Goal: Task Accomplishment & Management: Use online tool/utility

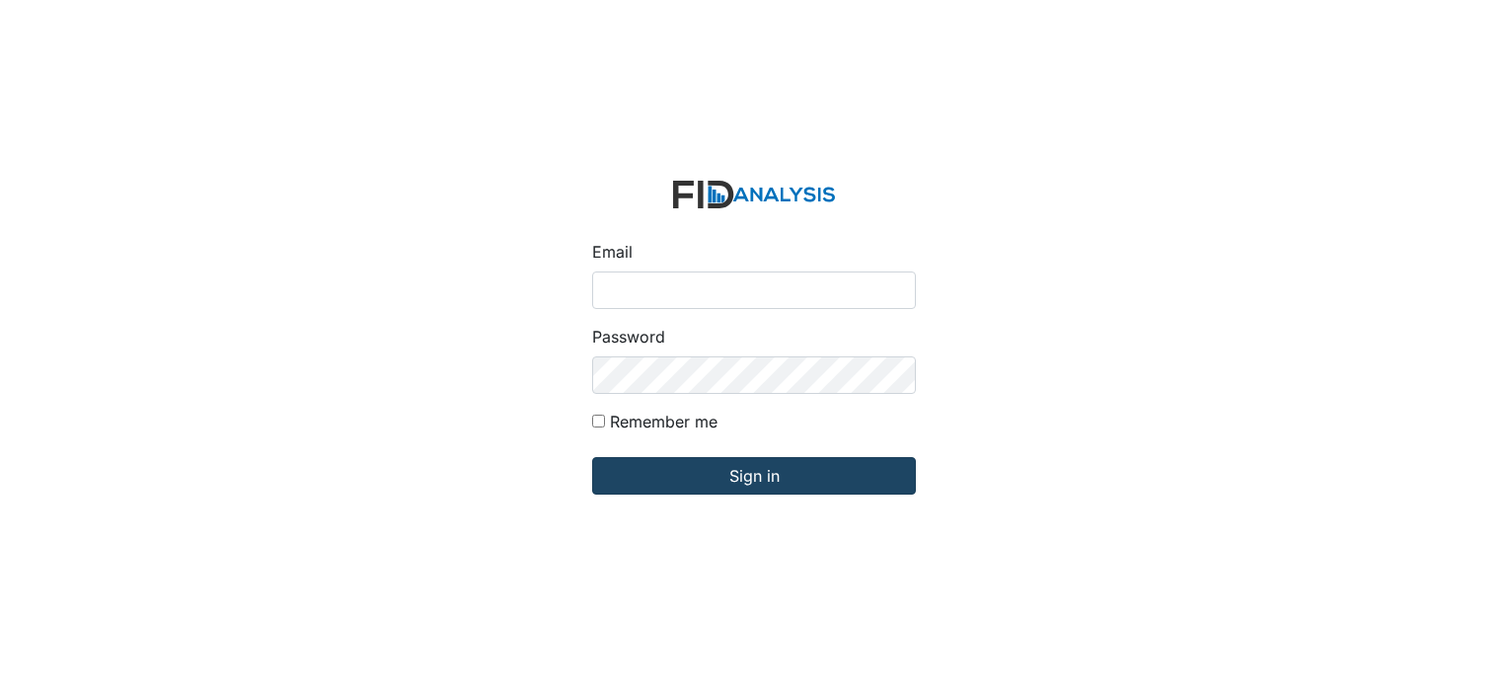
type input "[EMAIL_ADDRESS][DOMAIN_NAME]"
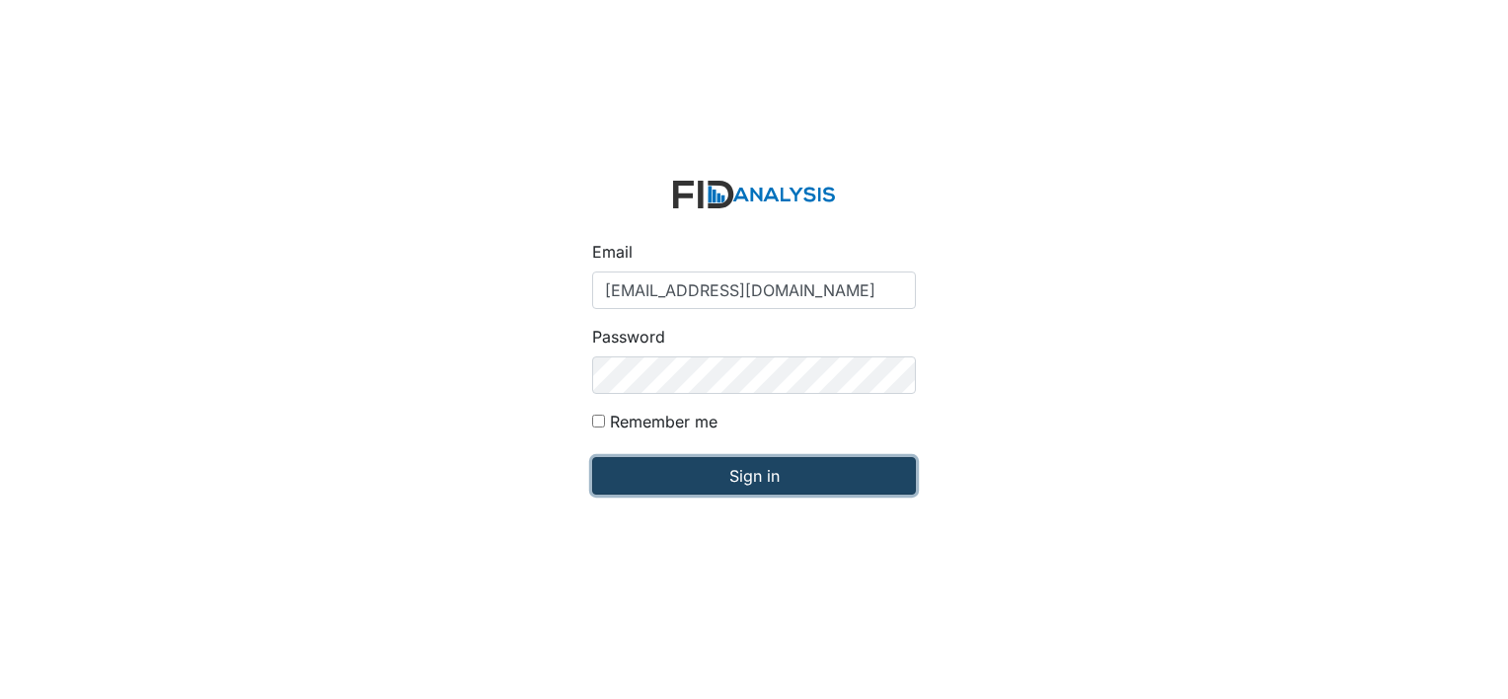
click at [760, 477] on input "Sign in" at bounding box center [754, 475] width 324 height 37
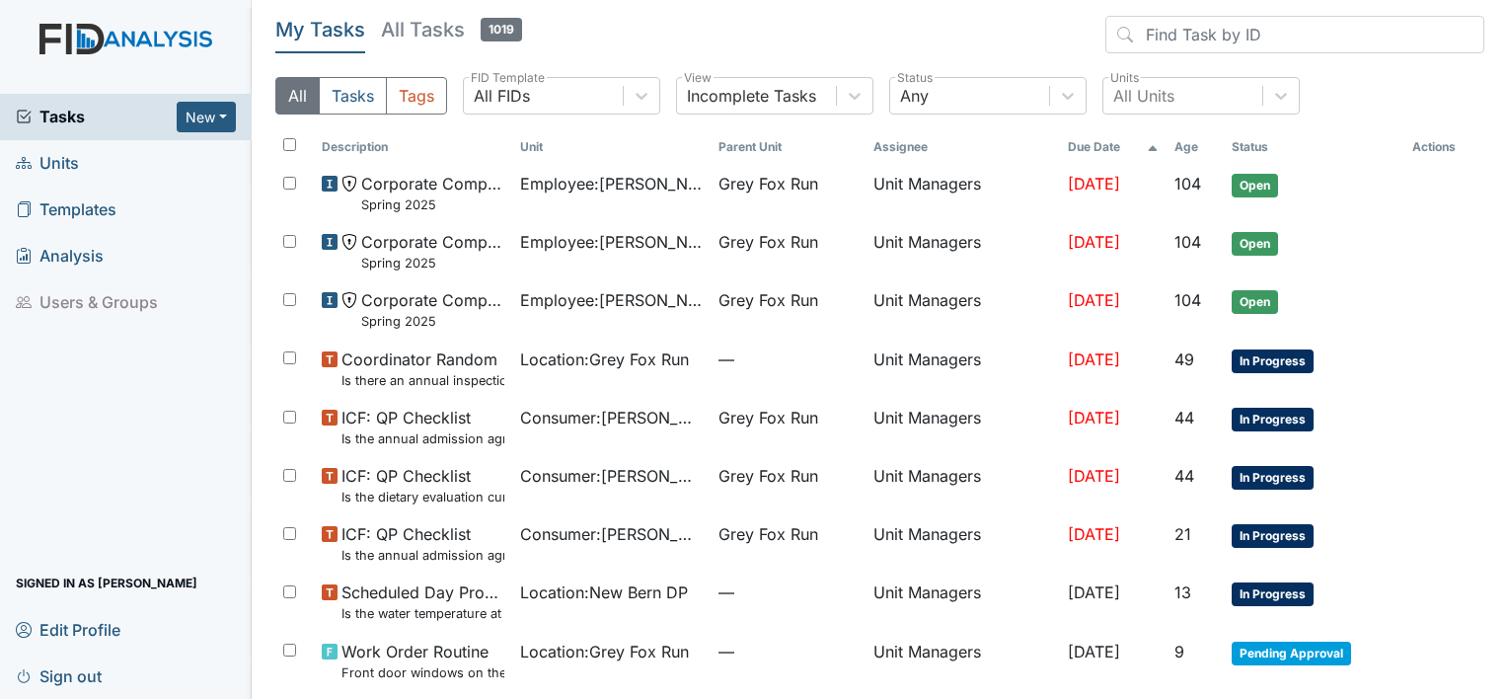
click at [50, 161] on span "Units" at bounding box center [47, 163] width 63 height 31
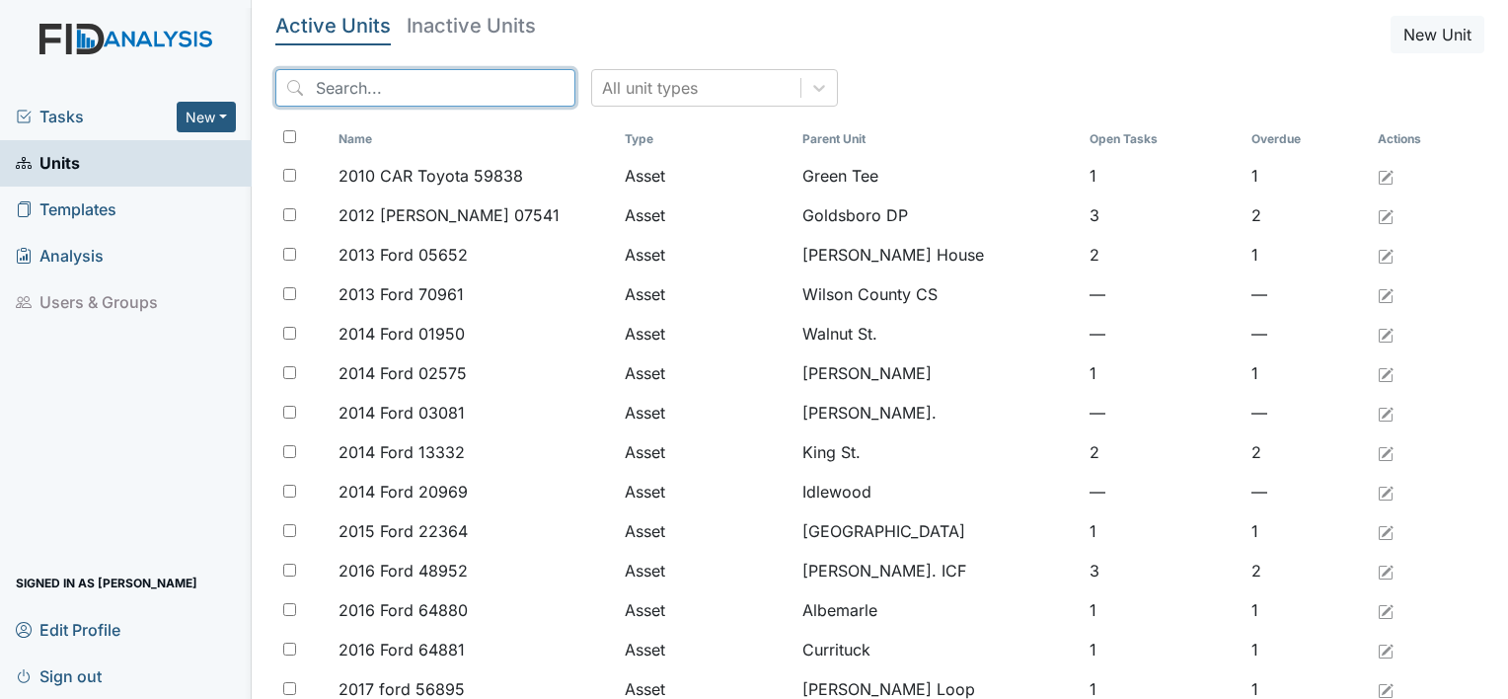
click at [349, 95] on input "search" at bounding box center [425, 87] width 300 height 37
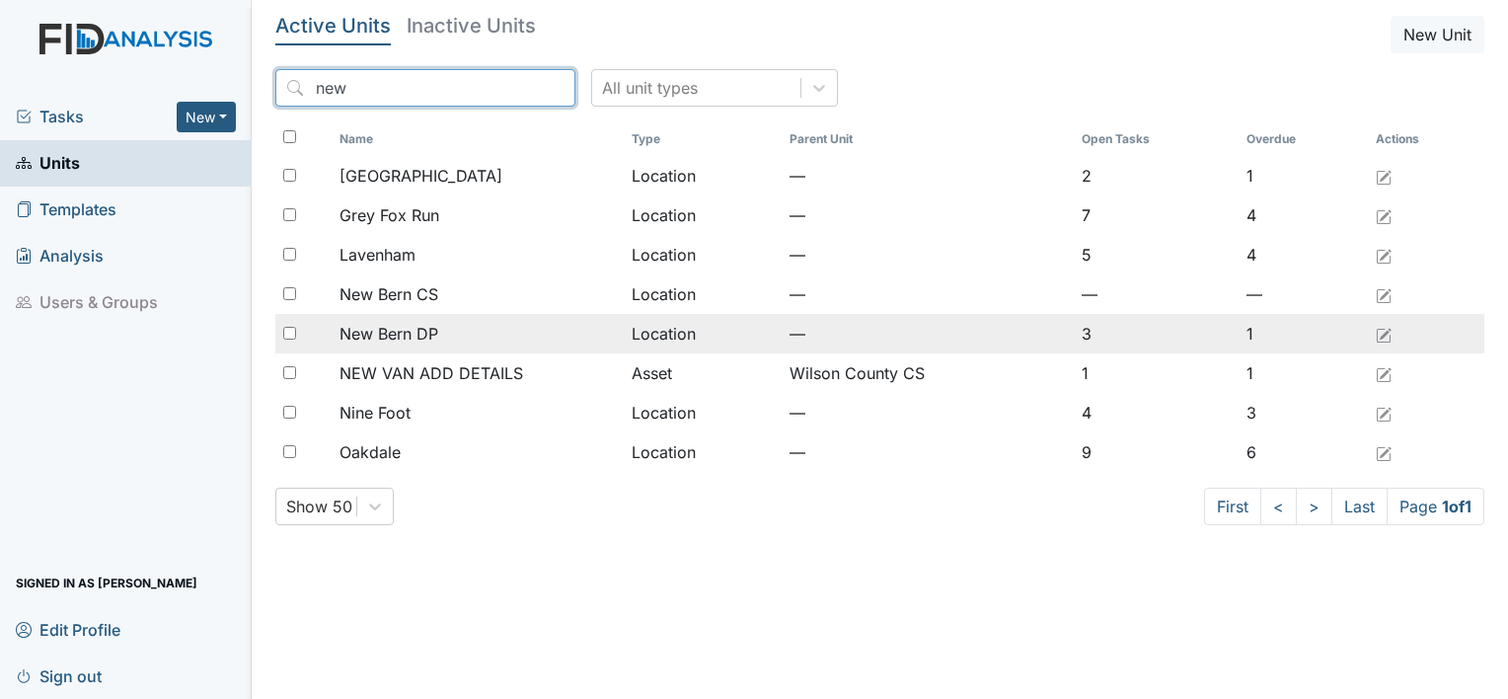
type input "new"
click at [402, 330] on span "New Bern DP" at bounding box center [388, 334] width 99 height 24
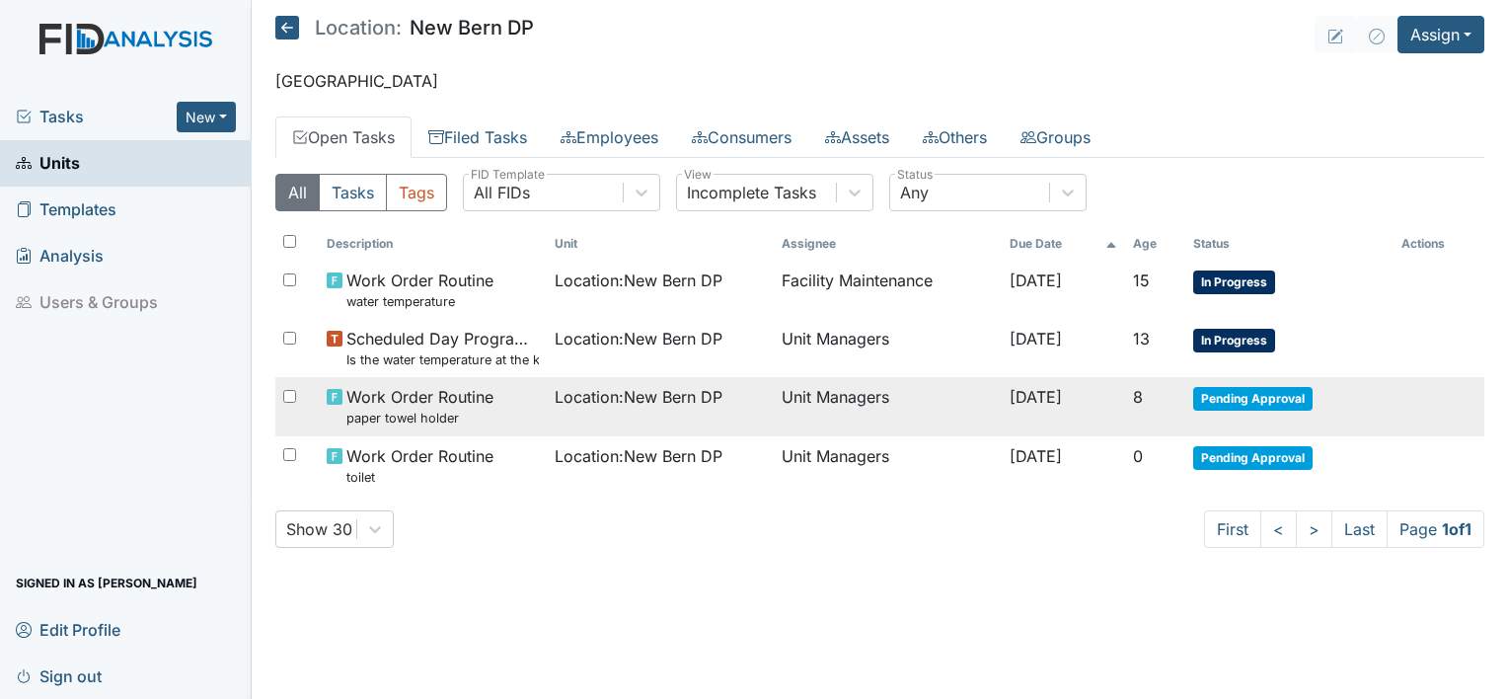
click at [1235, 395] on span "Pending Approval" at bounding box center [1252, 399] width 119 height 24
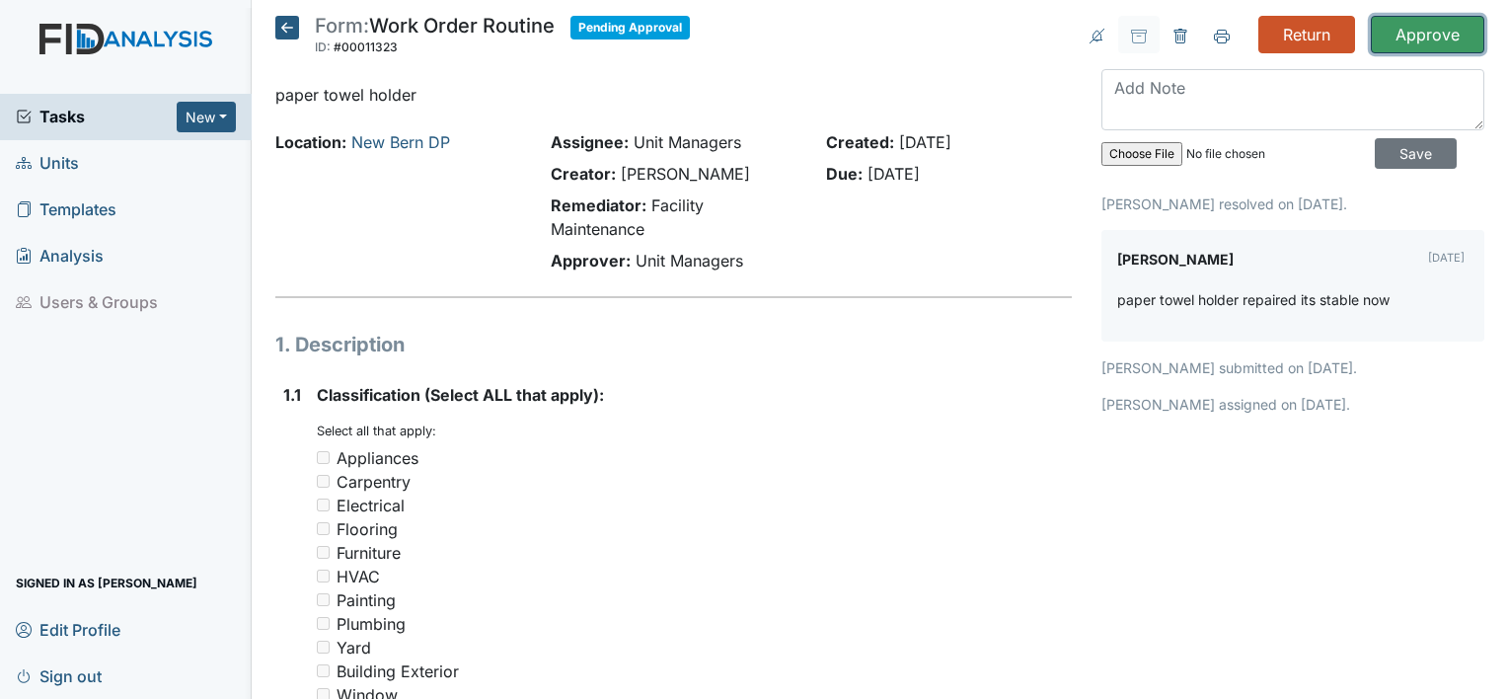
click at [1389, 35] on input "Approve" at bounding box center [1427, 34] width 113 height 37
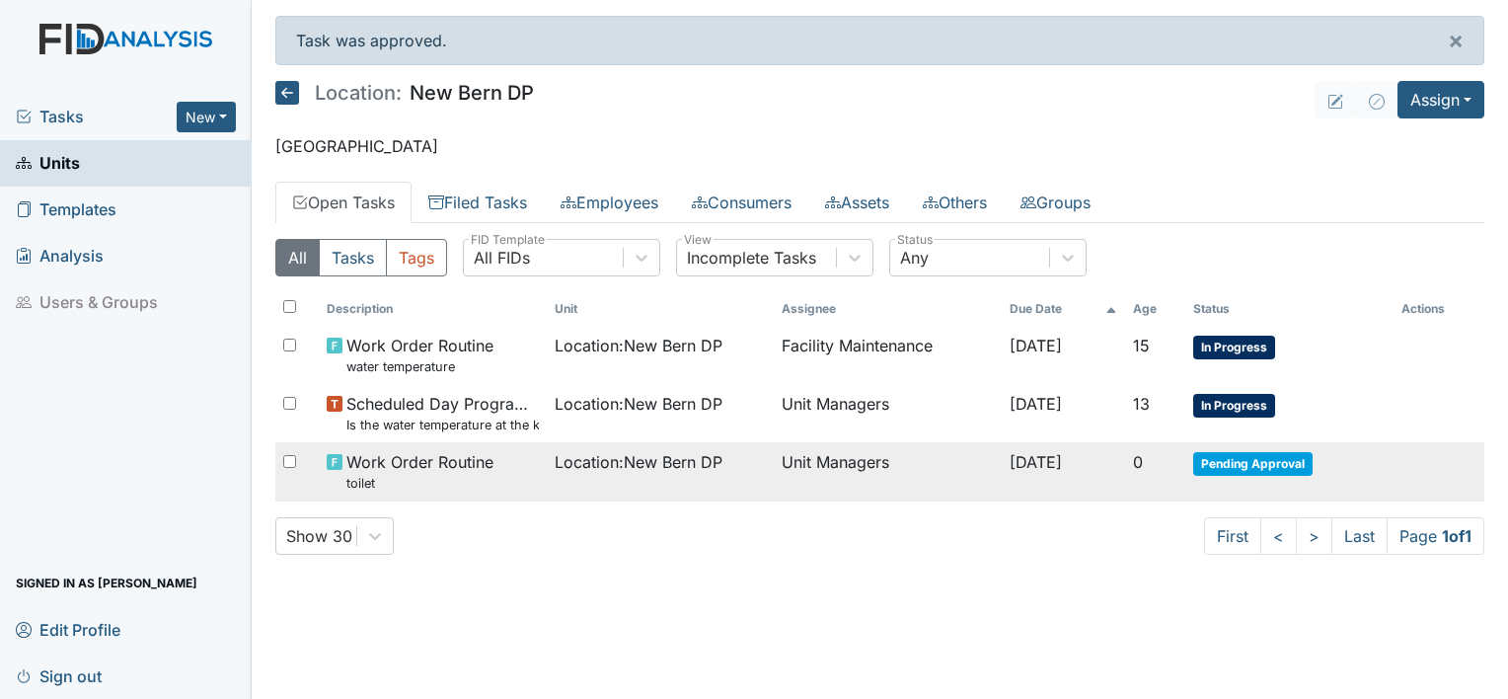
click at [1274, 463] on span "Pending Approval" at bounding box center [1252, 464] width 119 height 24
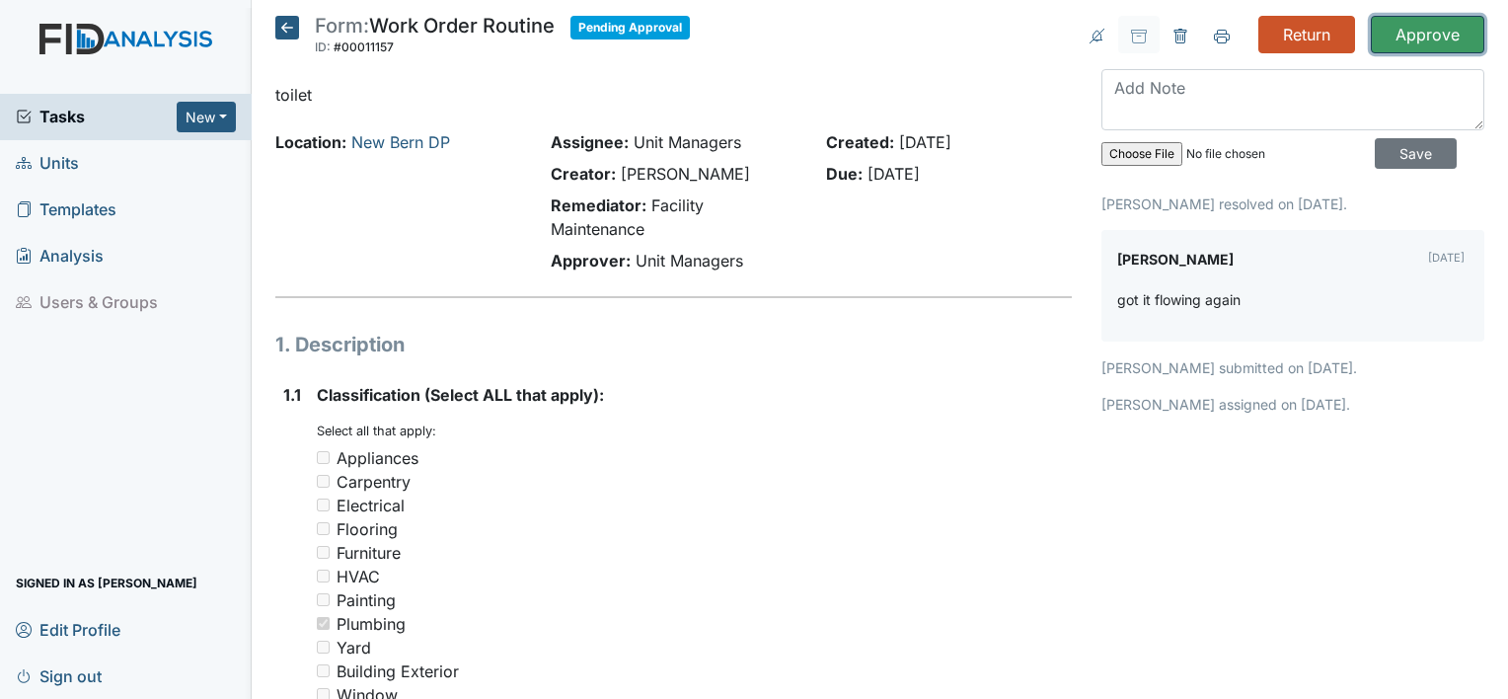
click at [1421, 31] on input "Approve" at bounding box center [1427, 34] width 113 height 37
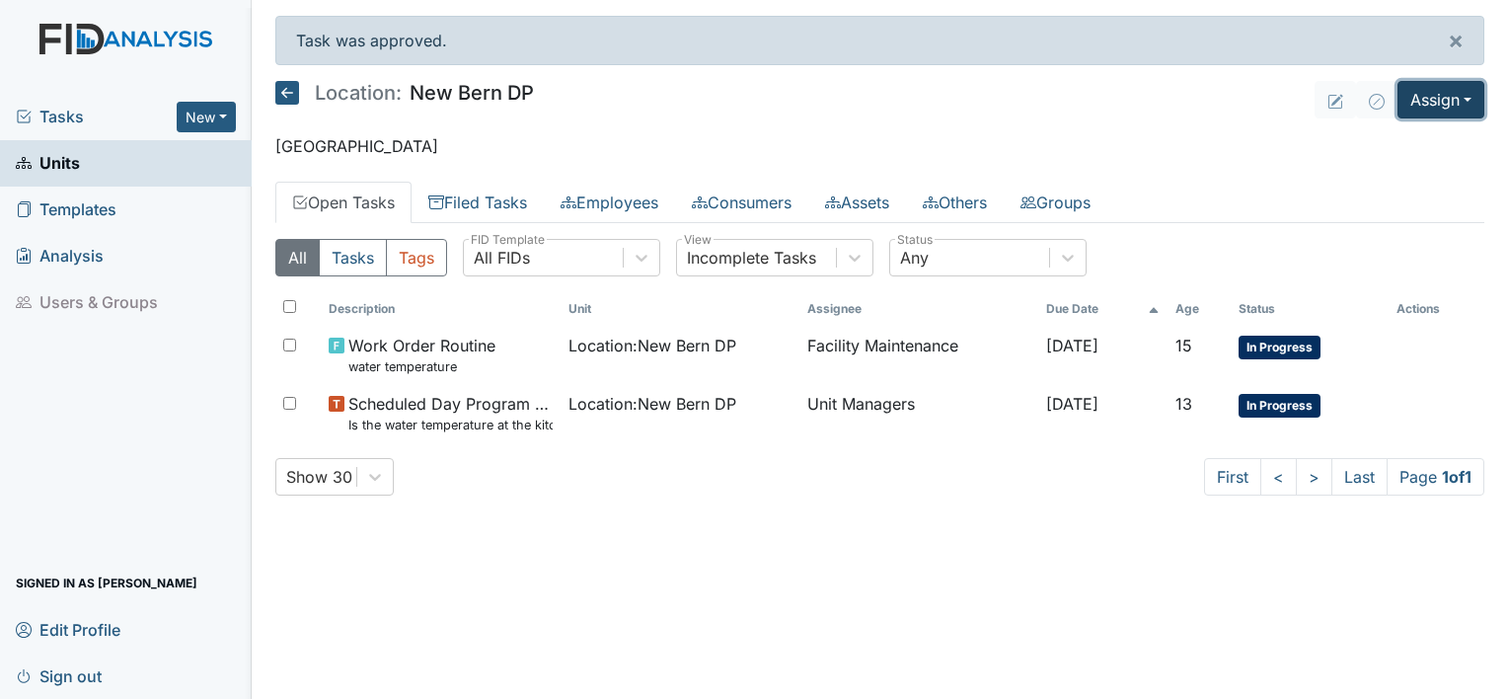
click at [1470, 91] on button "Assign" at bounding box center [1440, 99] width 87 height 37
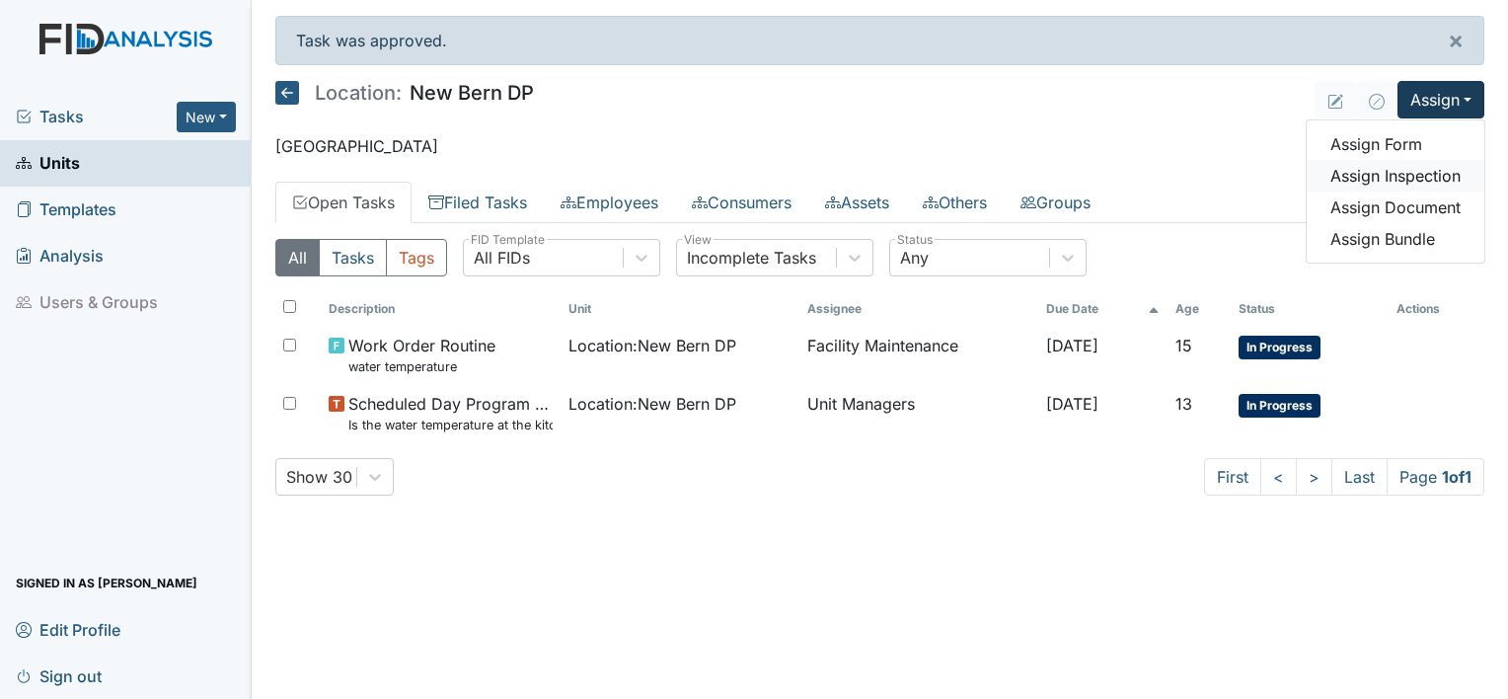
click at [1447, 167] on link "Assign Inspection" at bounding box center [1395, 176] width 178 height 32
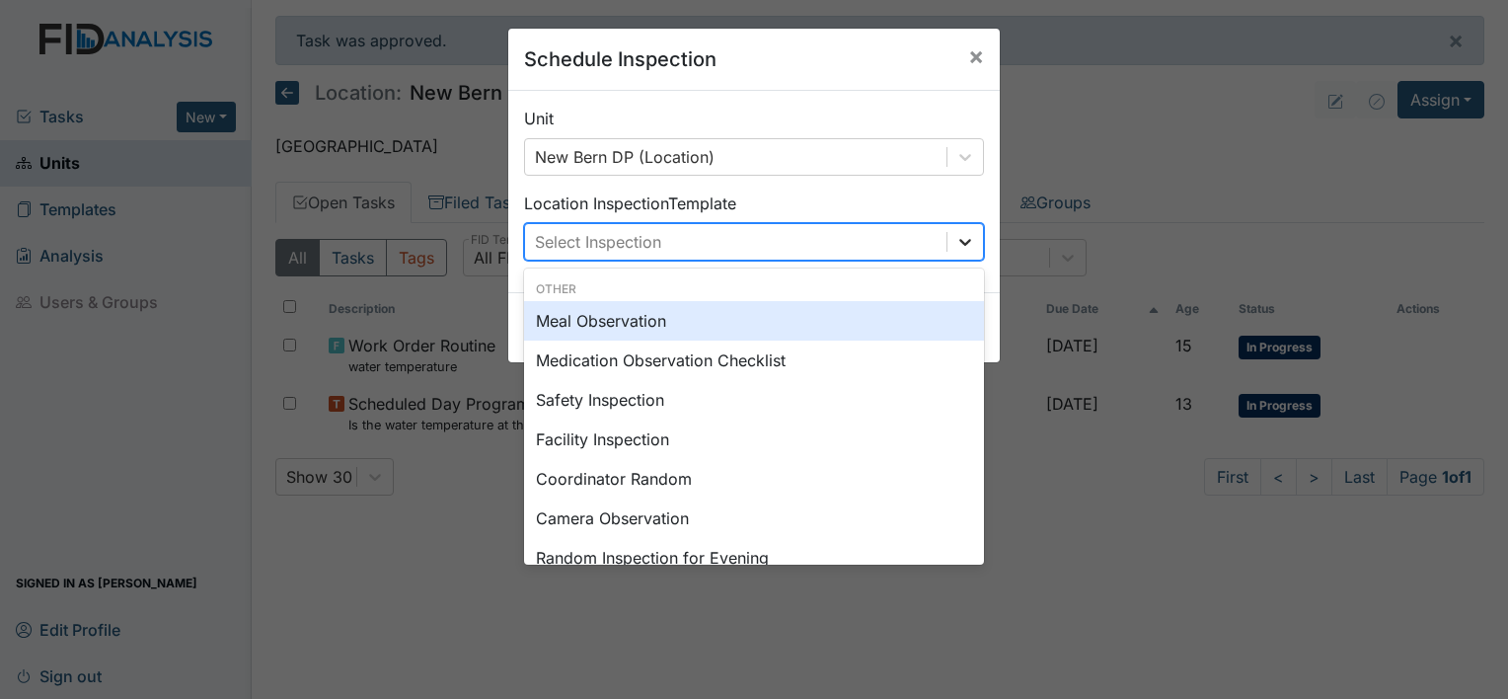
click at [955, 237] on icon at bounding box center [965, 242] width 20 height 20
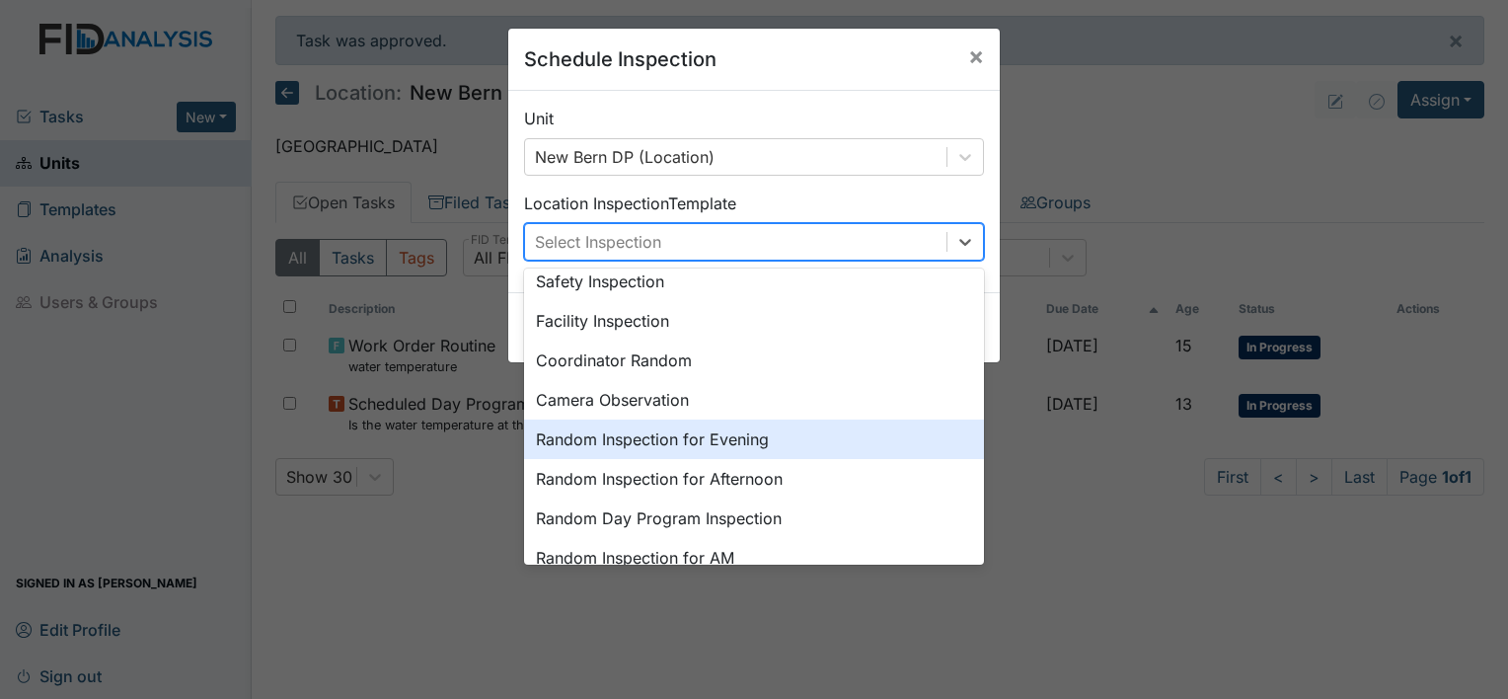
scroll to position [184, 0]
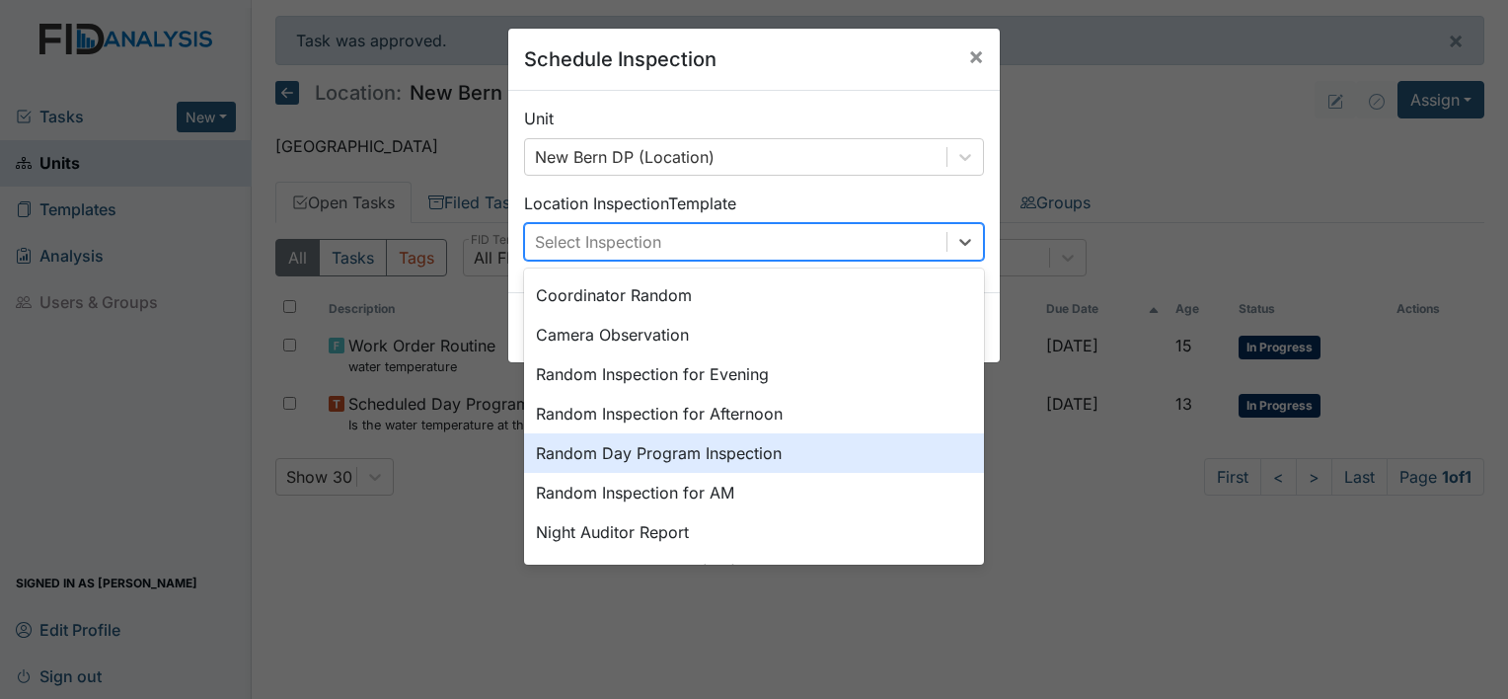
click at [752, 447] on div "Random Day Program Inspection" at bounding box center [754, 452] width 460 height 39
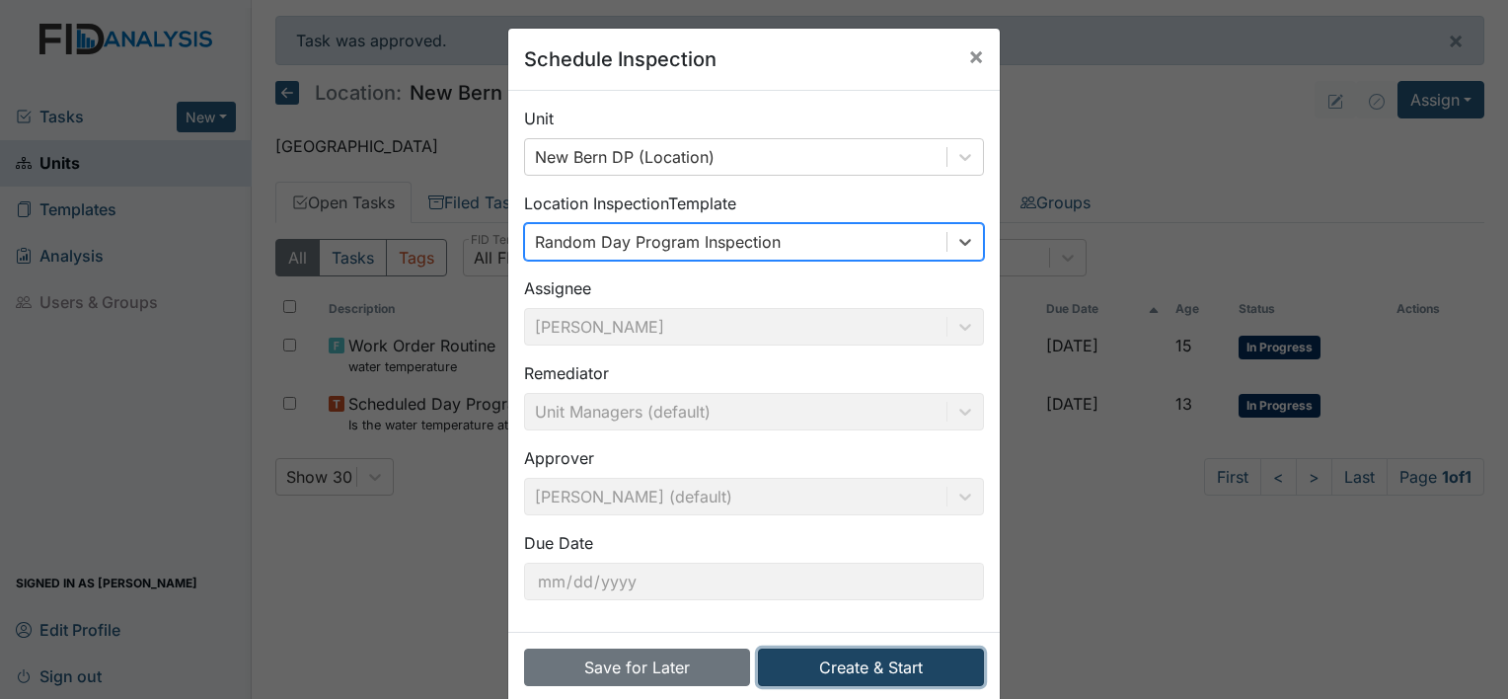
click at [849, 673] on button "Create & Start" at bounding box center [871, 666] width 226 height 37
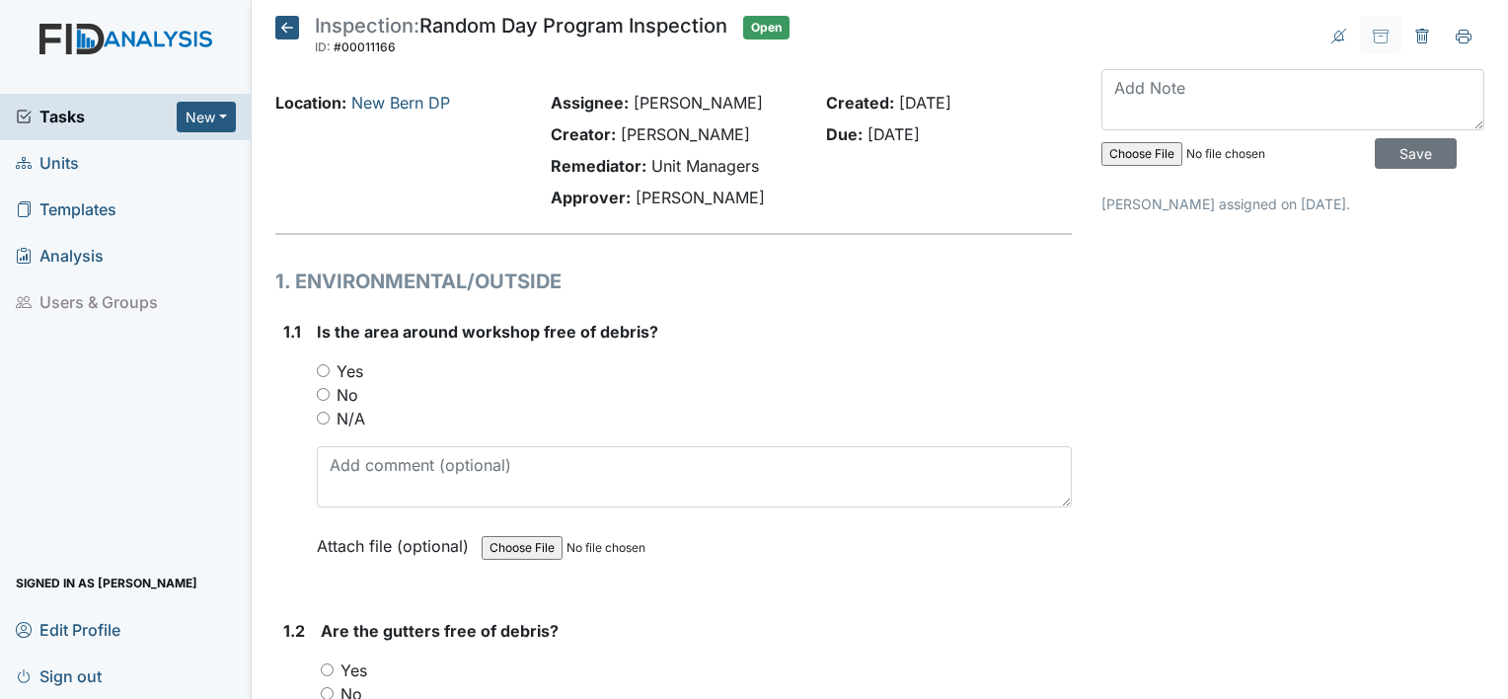
click at [324, 367] on input "Yes" at bounding box center [323, 370] width 13 height 13
radio input "true"
click at [324, 667] on input "Yes" at bounding box center [327, 669] width 13 height 13
radio input "true"
click at [1401, 152] on input "Save" at bounding box center [1415, 153] width 82 height 31
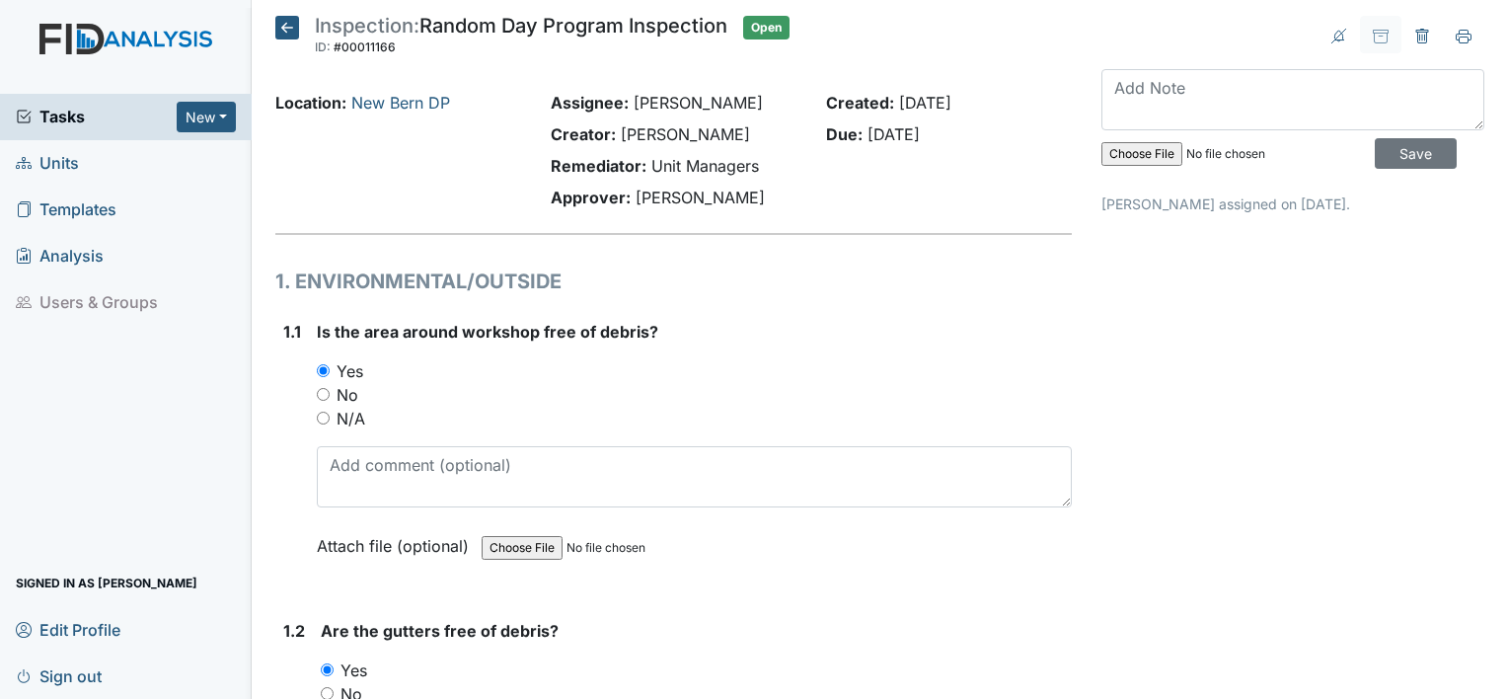
click at [286, 29] on icon at bounding box center [287, 28] width 24 height 24
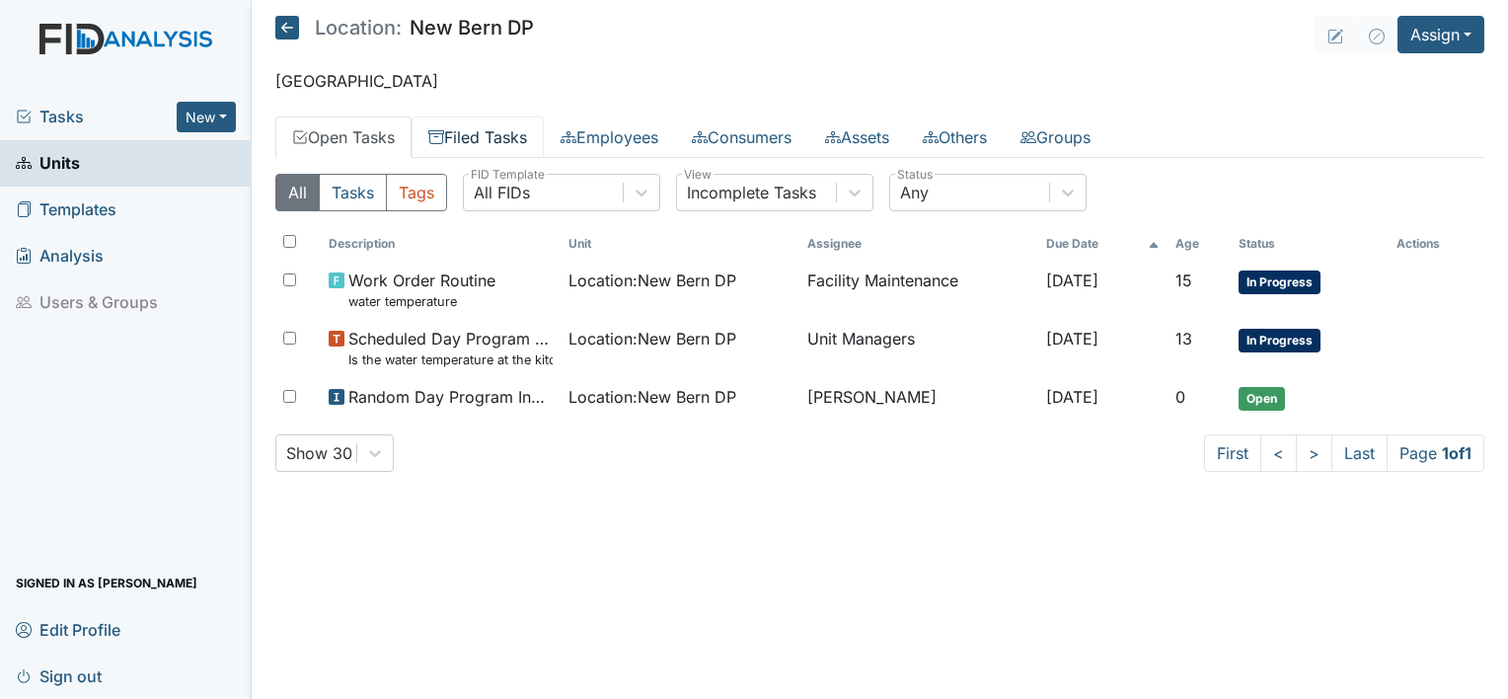
click at [498, 134] on link "Filed Tasks" at bounding box center [477, 136] width 132 height 41
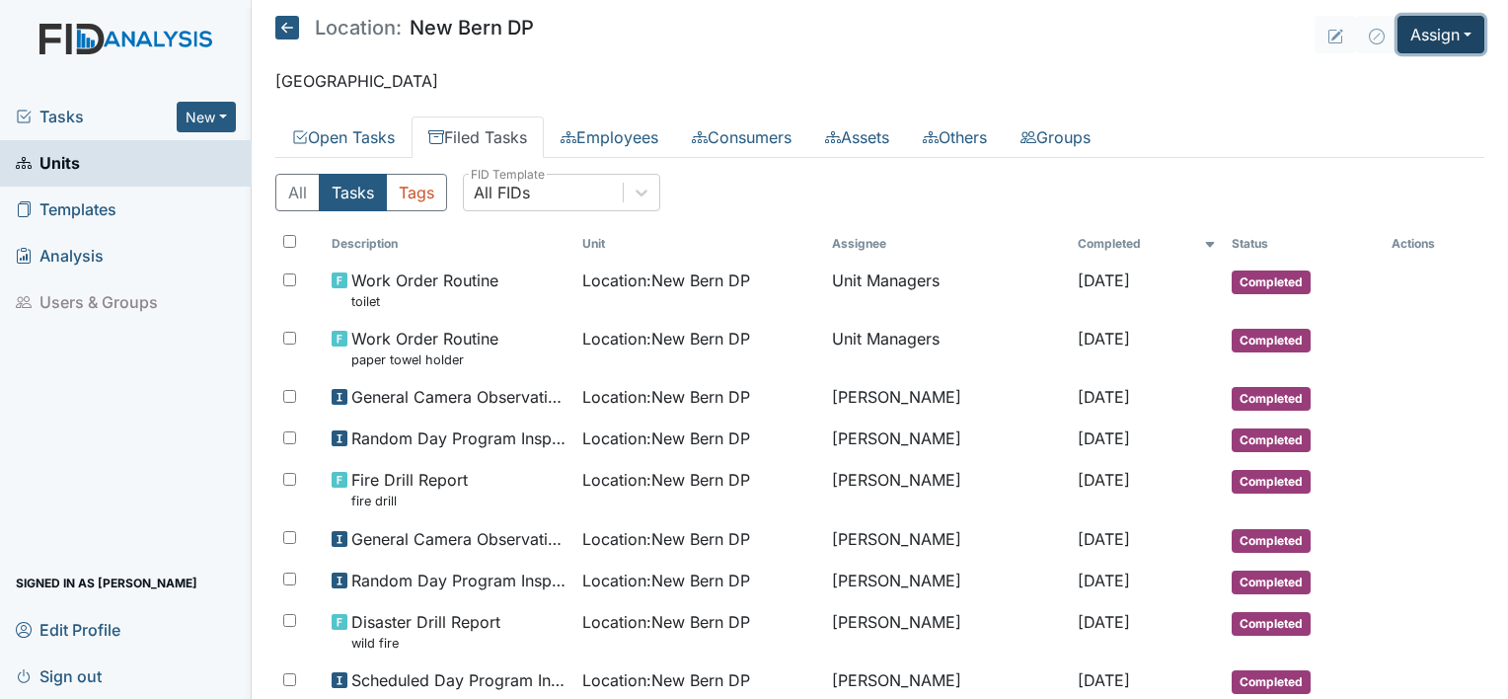
click at [1450, 28] on button "Assign" at bounding box center [1440, 34] width 87 height 37
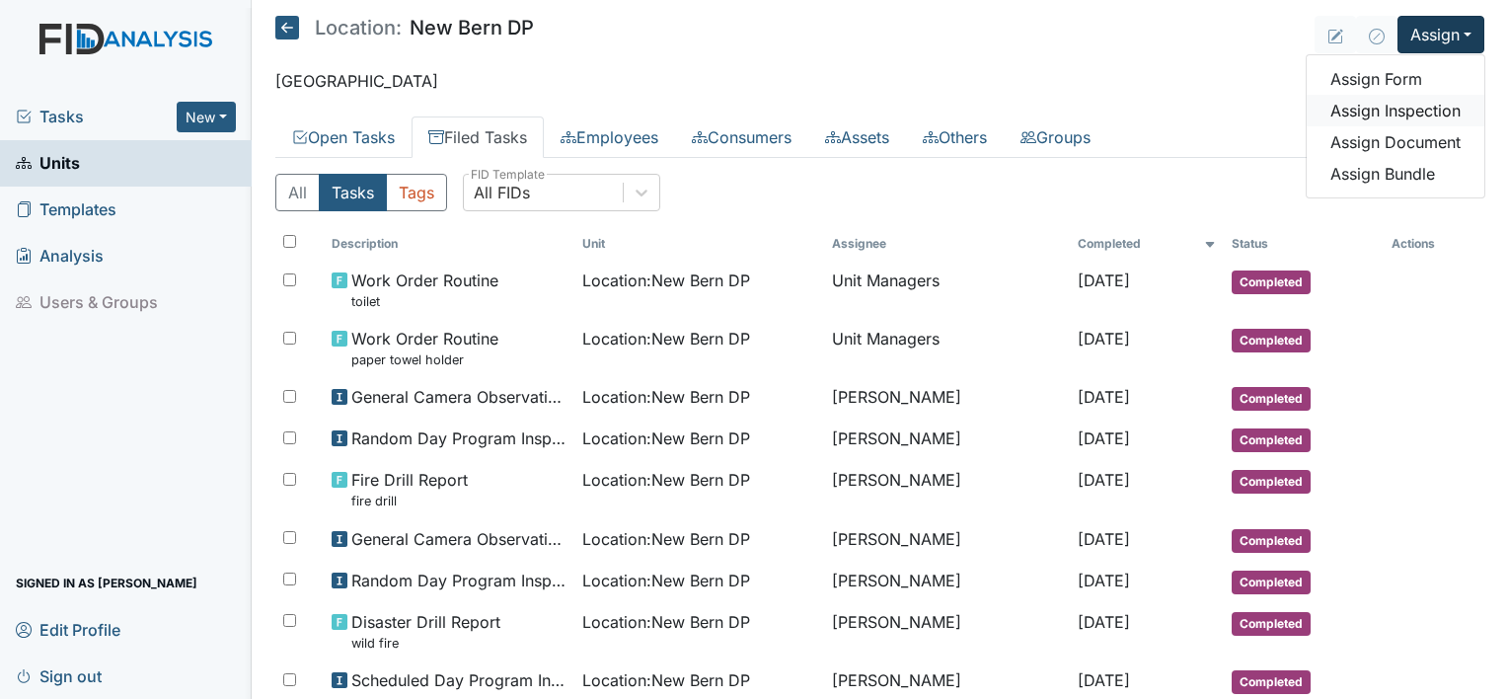
click at [1436, 119] on link "Assign Inspection" at bounding box center [1395, 111] width 178 height 32
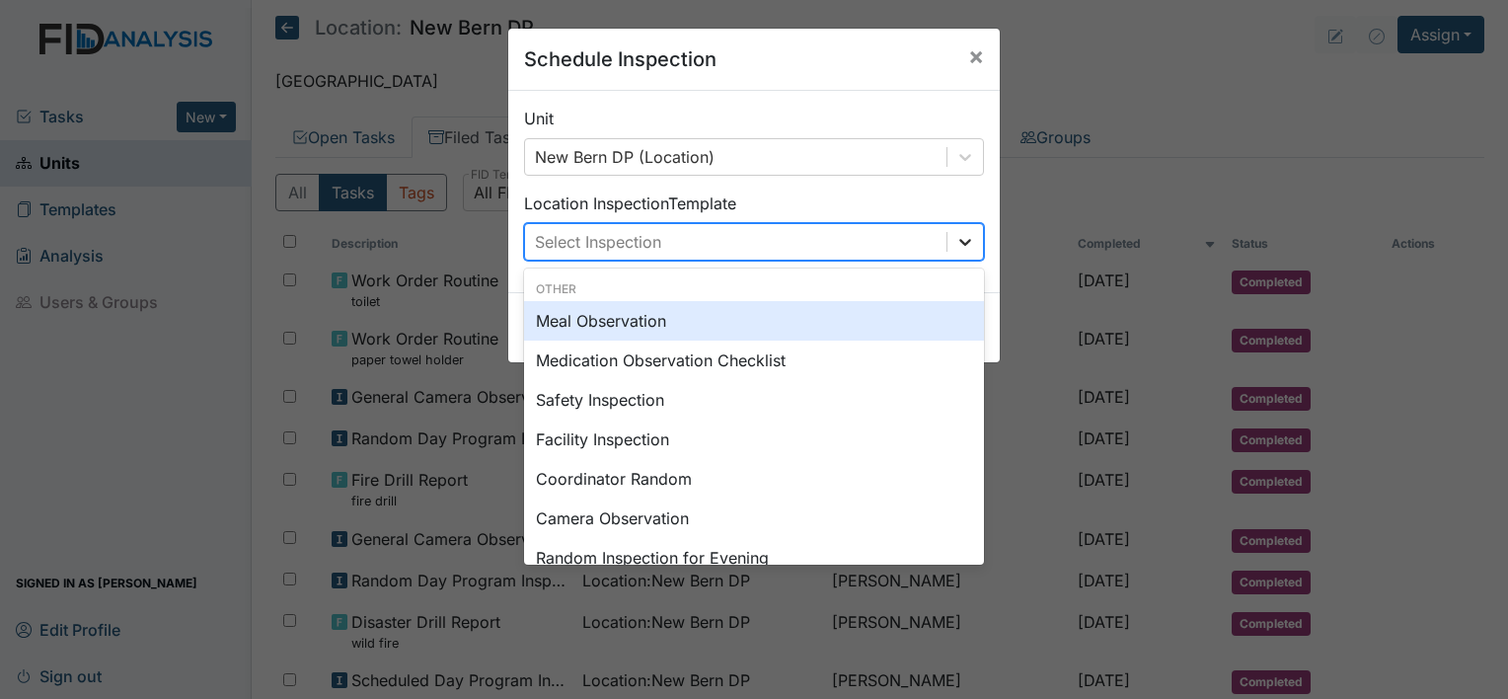
click at [957, 237] on icon at bounding box center [965, 242] width 20 height 20
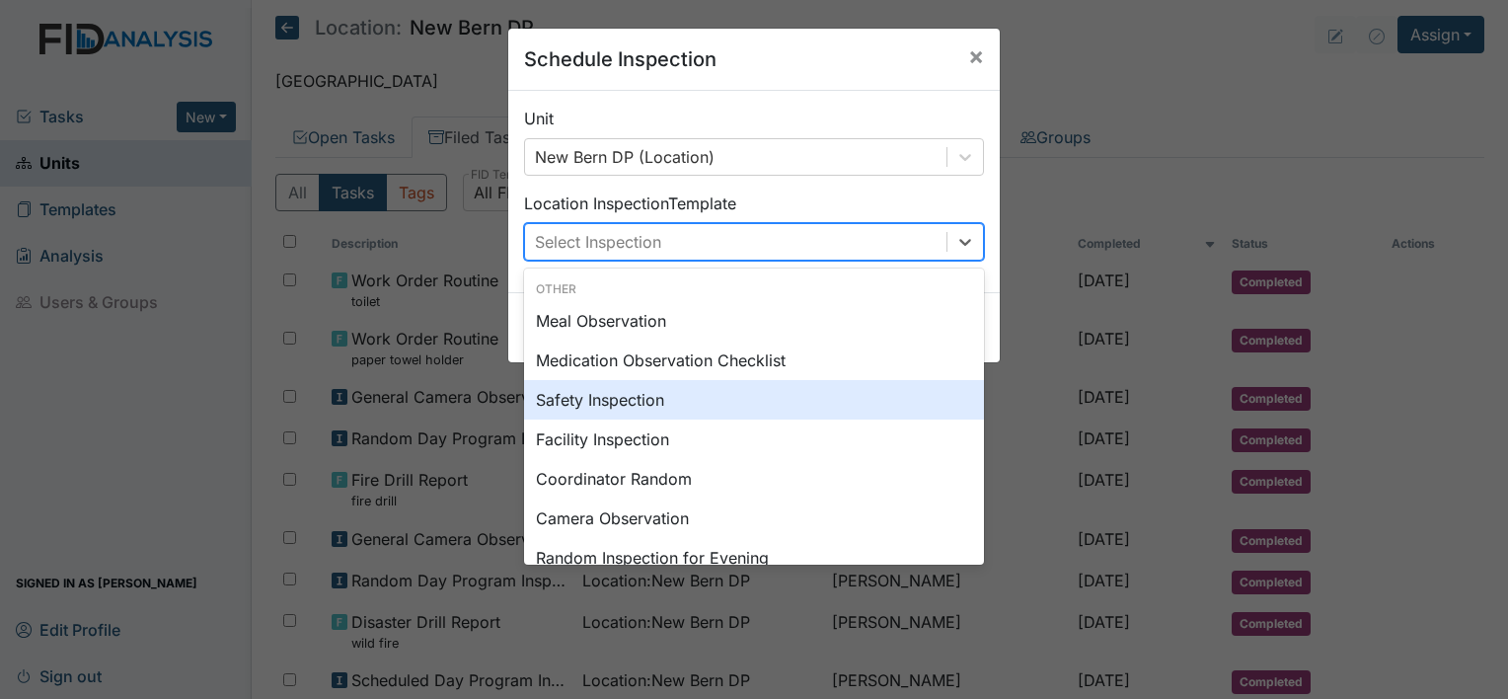
click at [706, 396] on div "Safety Inspection" at bounding box center [754, 399] width 460 height 39
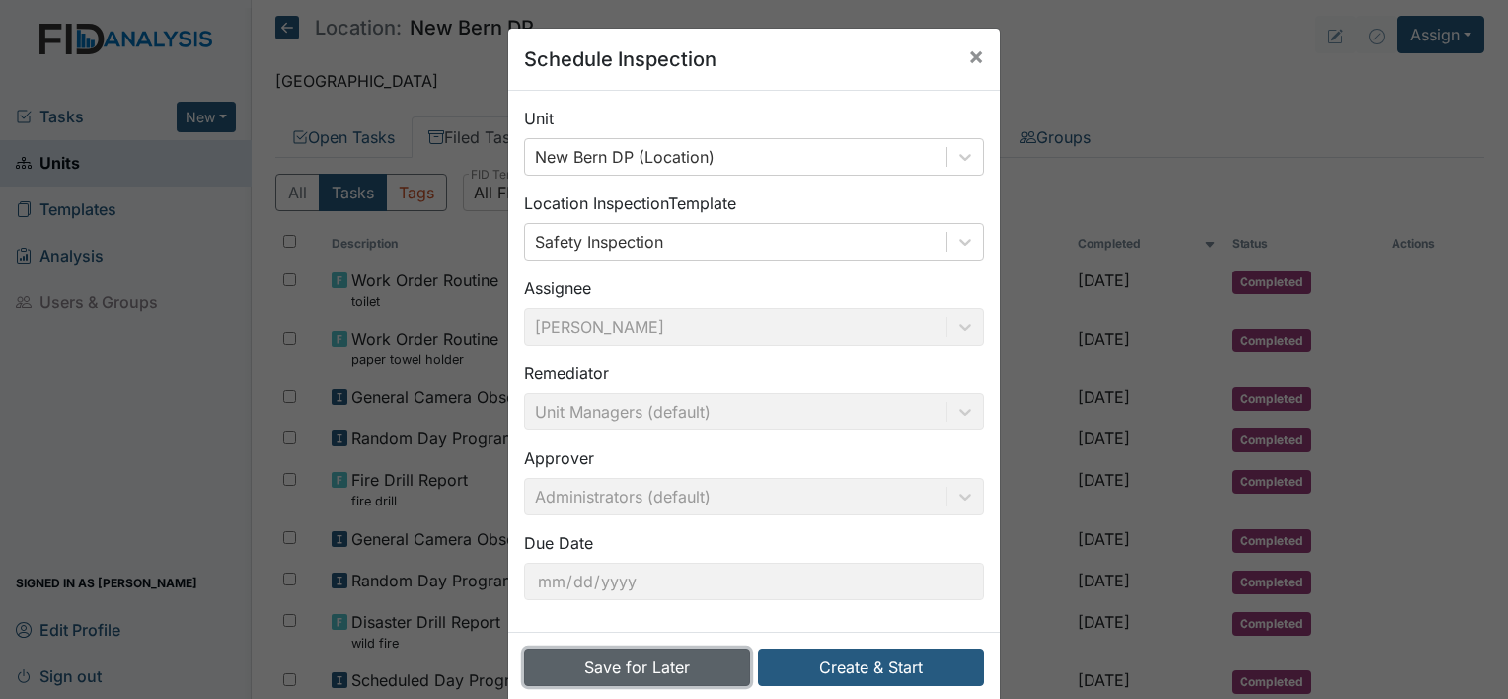
click at [656, 666] on button "Save for Later" at bounding box center [637, 666] width 226 height 37
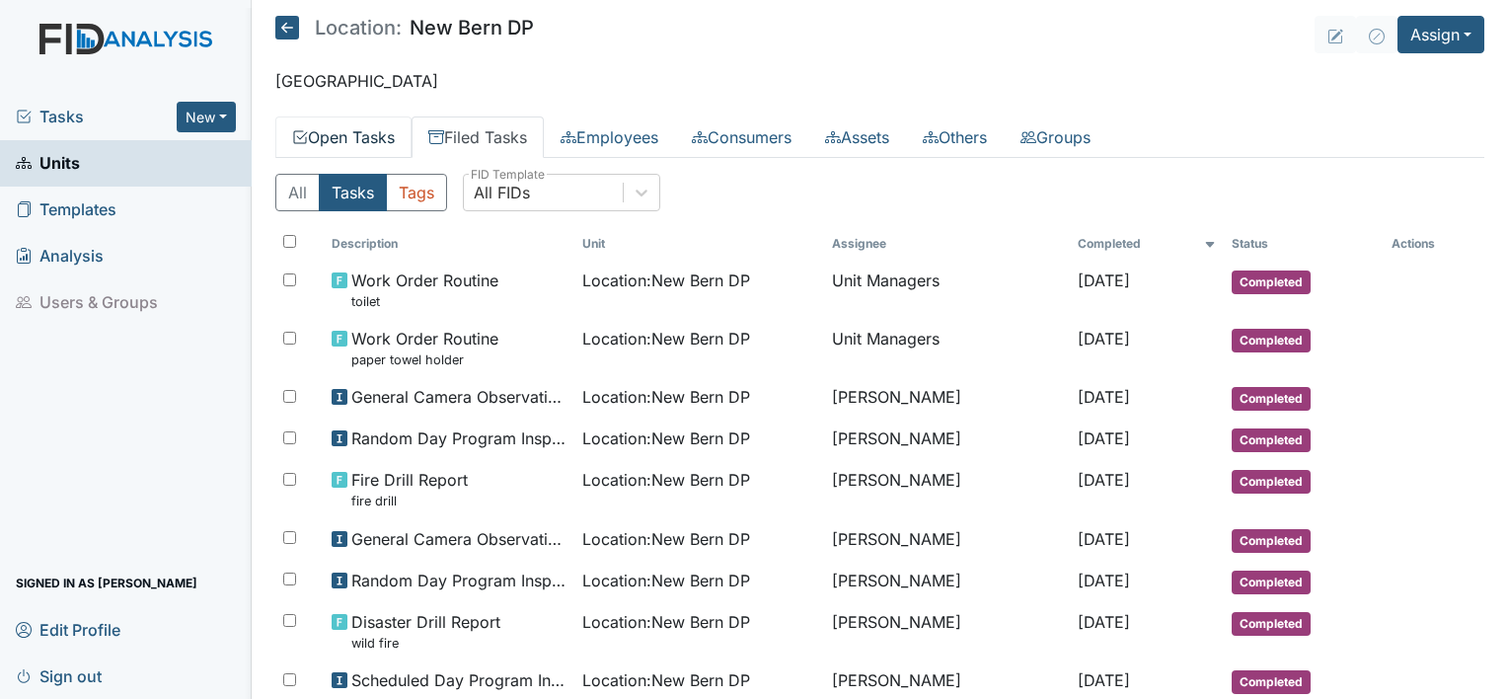
click at [379, 136] on link "Open Tasks" at bounding box center [343, 136] width 136 height 41
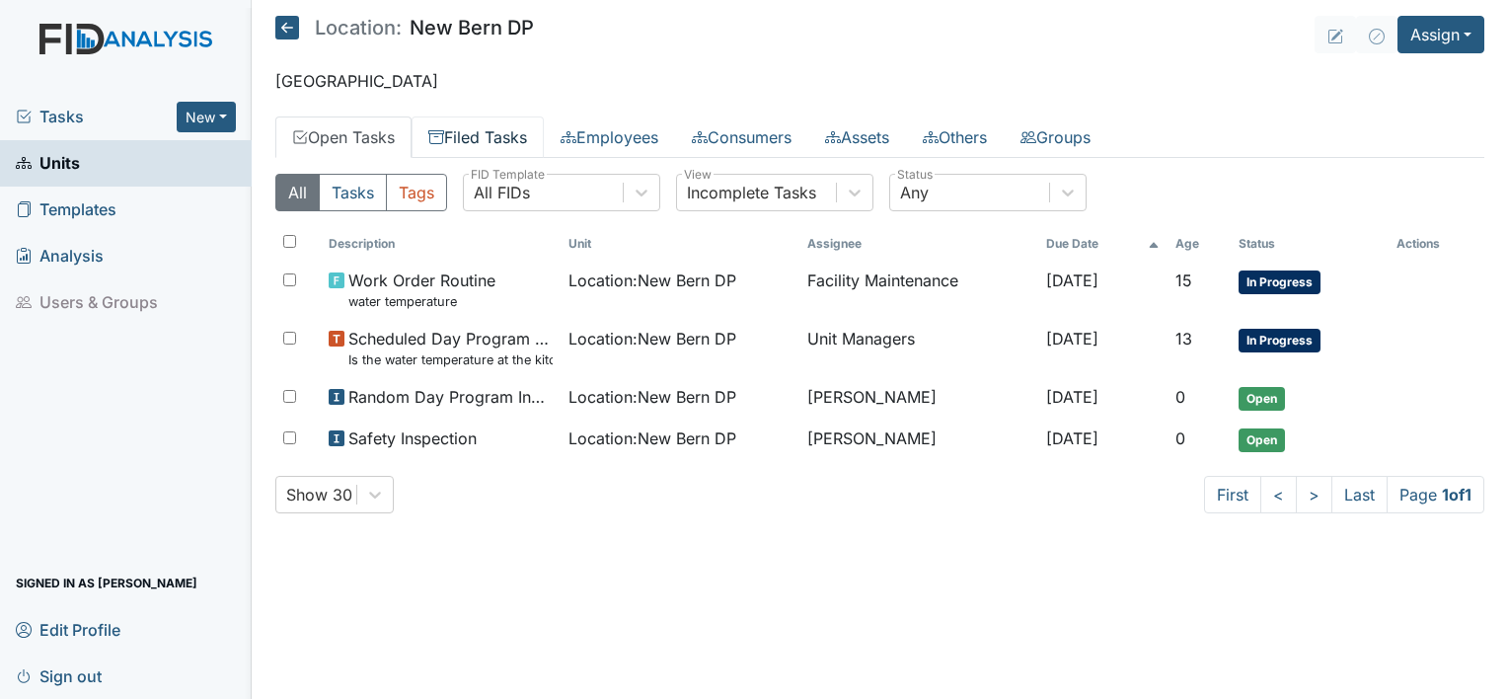
click at [474, 140] on link "Filed Tasks" at bounding box center [477, 136] width 132 height 41
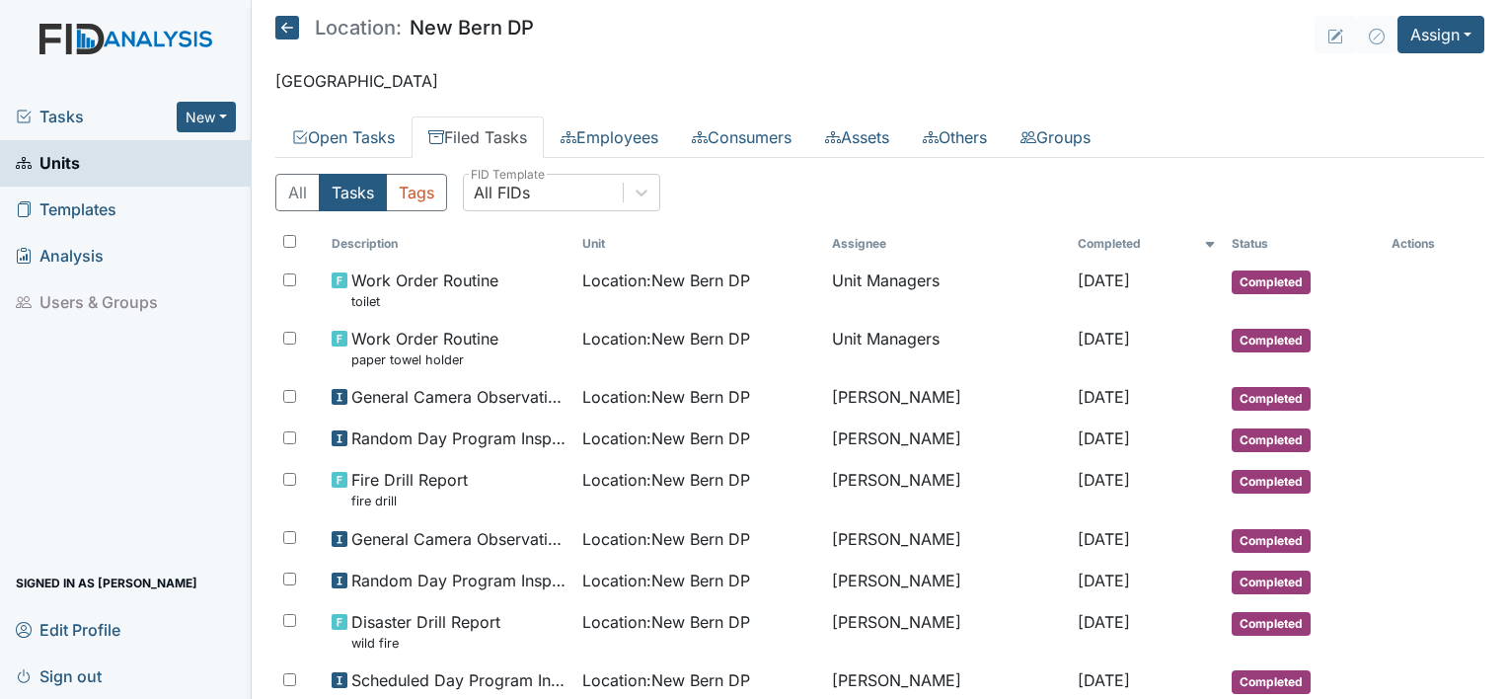
click at [78, 681] on span "Sign out" at bounding box center [59, 675] width 86 height 31
